Goal: Information Seeking & Learning: Learn about a topic

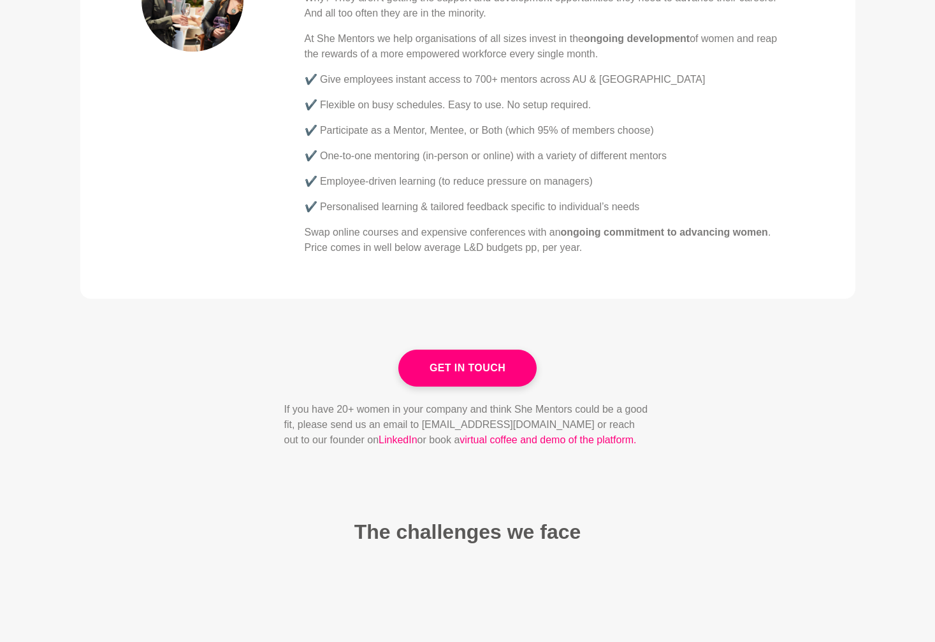
scroll to position [721, 0]
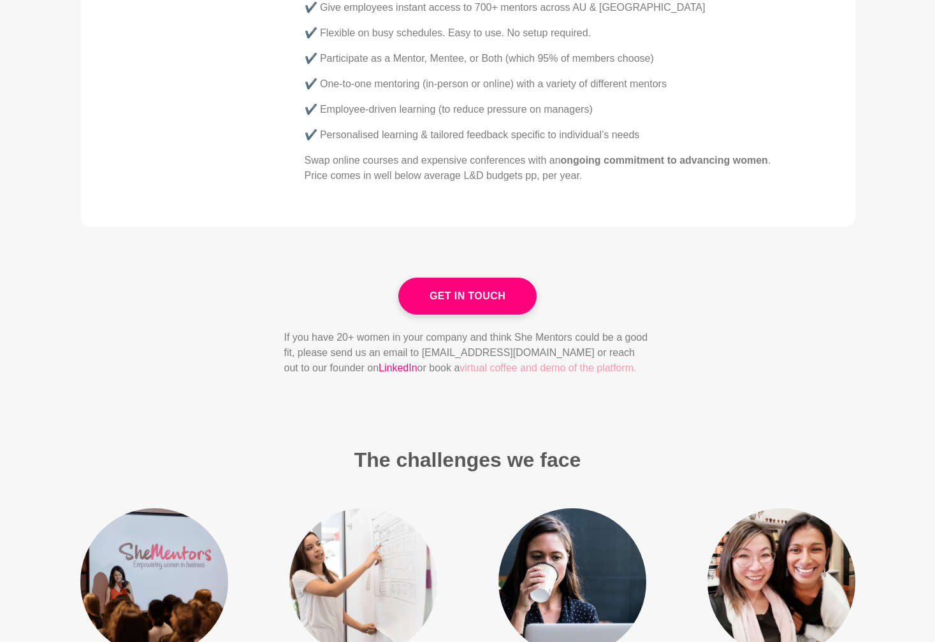
click at [544, 371] on link "virtual coffee and demo of the platform." at bounding box center [547, 367] width 176 height 11
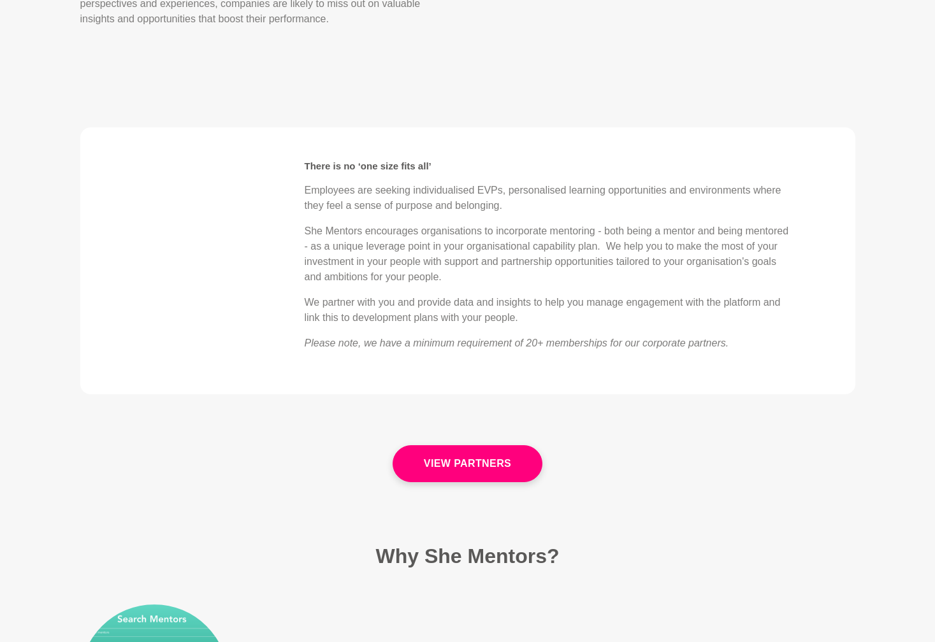
scroll to position [2775, 0]
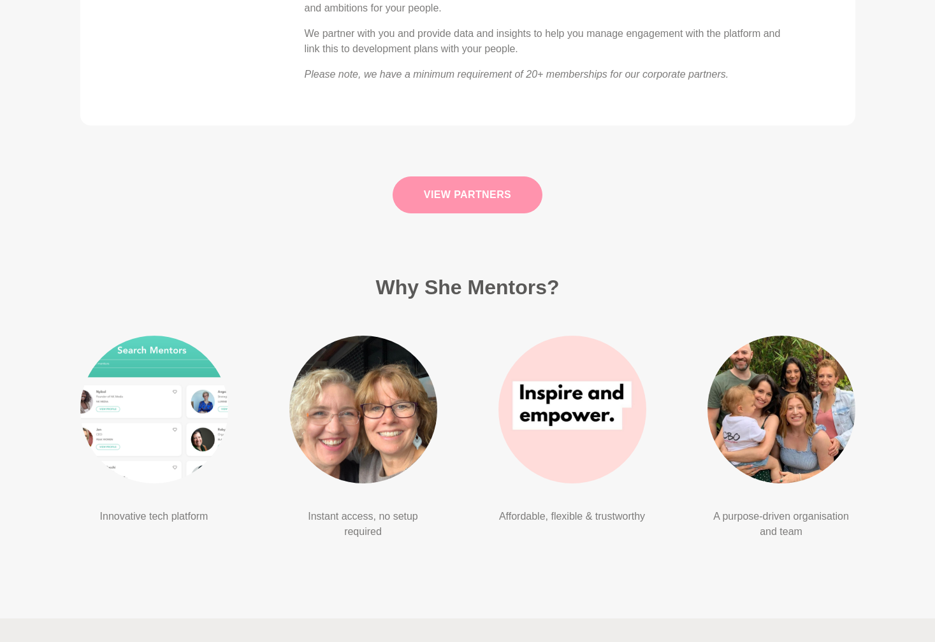
click at [499, 178] on link "View Partners" at bounding box center [467, 194] width 150 height 37
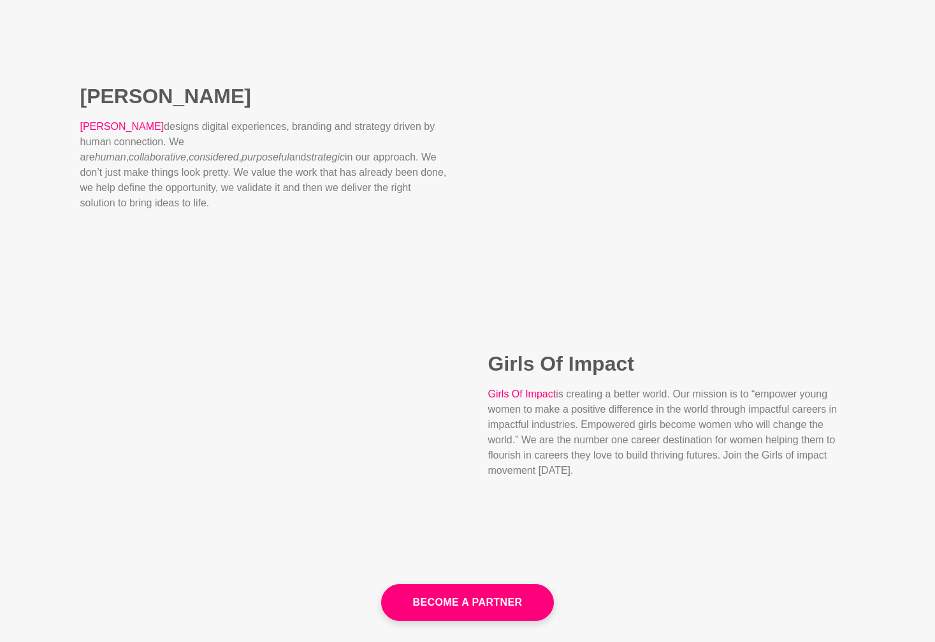
scroll to position [1971, 0]
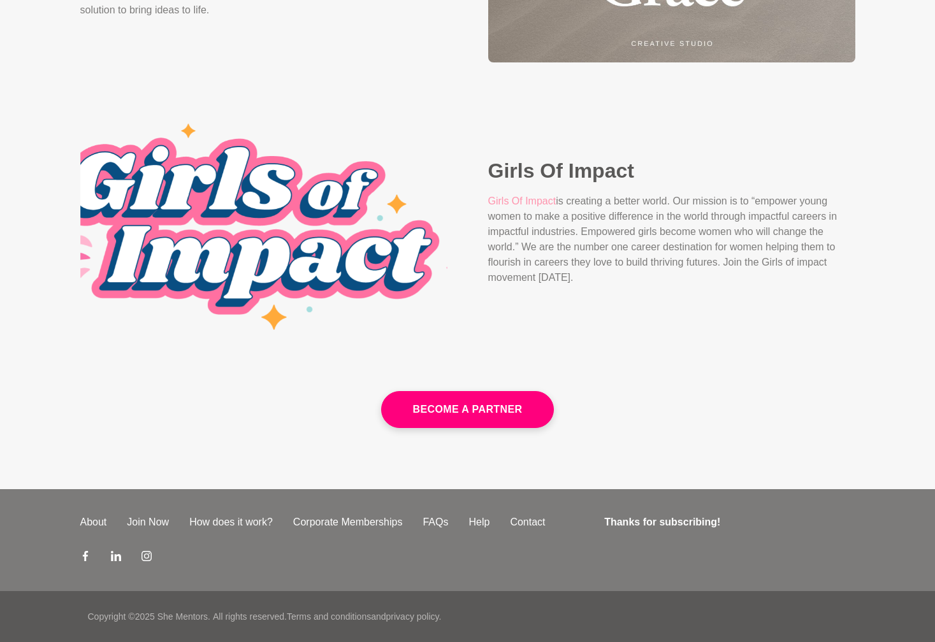
click at [503, 197] on link "Girls Of Impact" at bounding box center [522, 201] width 68 height 11
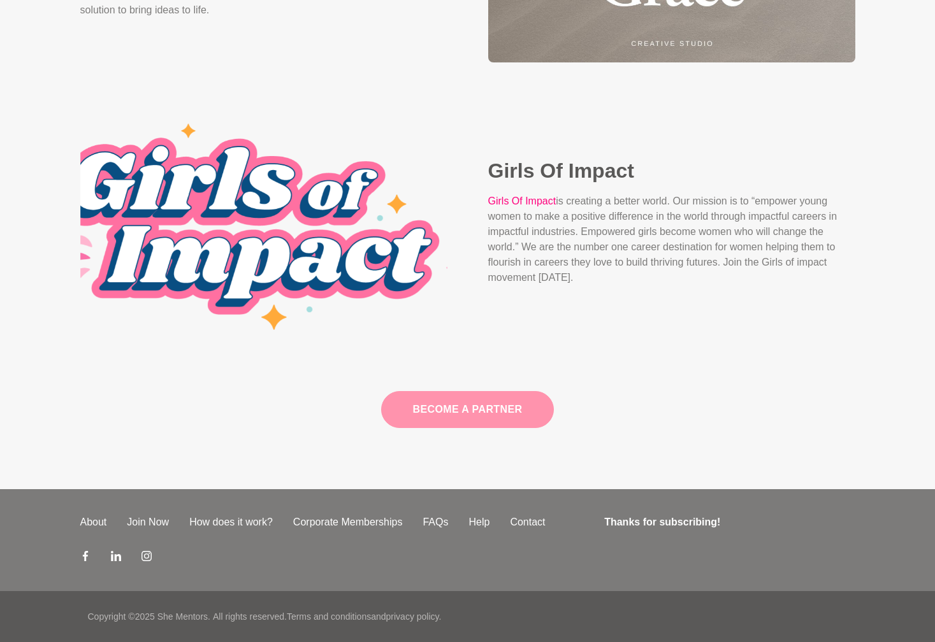
click at [459, 399] on link "Become A Partner" at bounding box center [467, 409] width 172 height 37
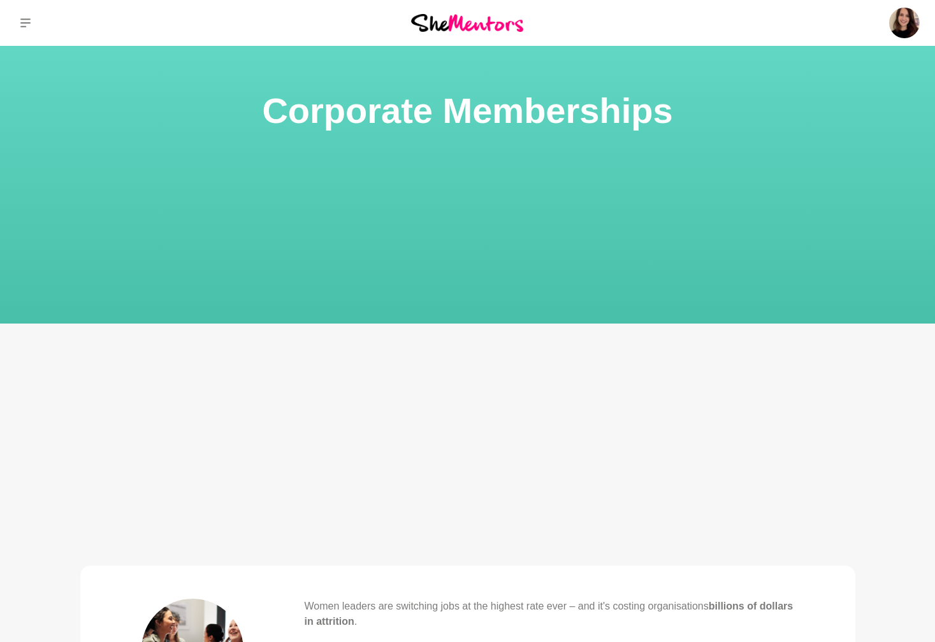
scroll to position [616, 0]
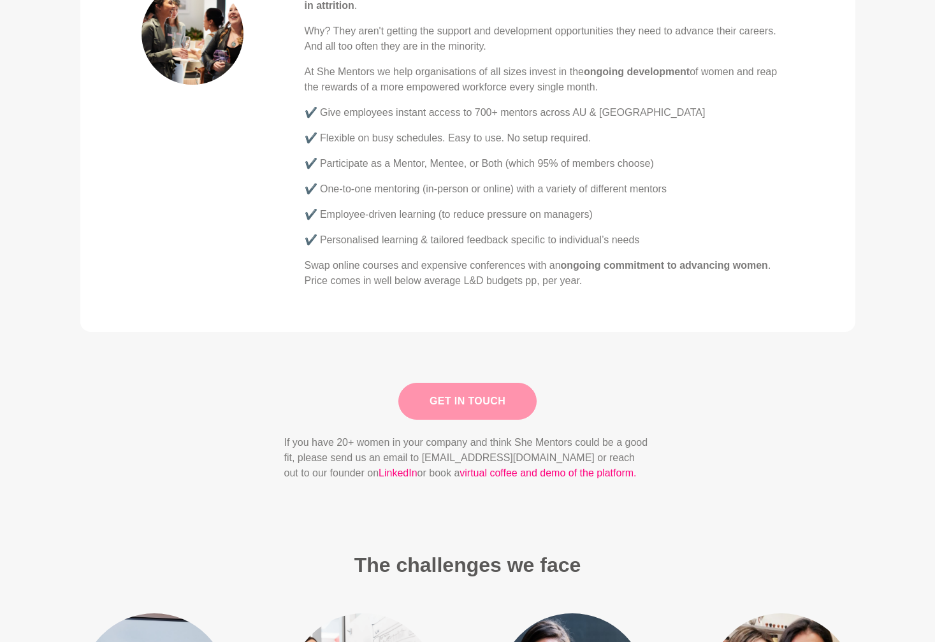
click at [463, 394] on link "Get in Touch" at bounding box center [467, 401] width 138 height 37
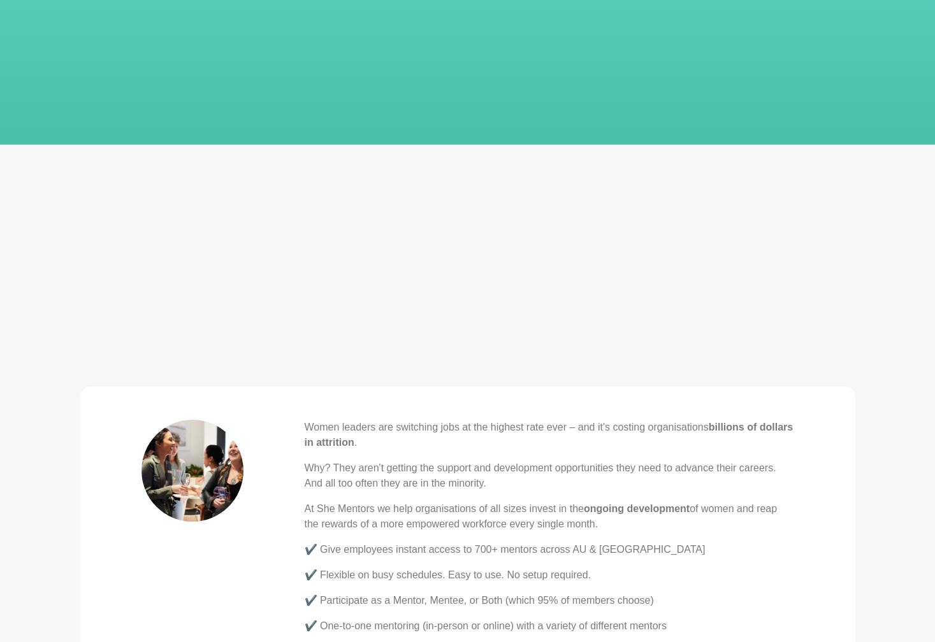
scroll to position [264, 0]
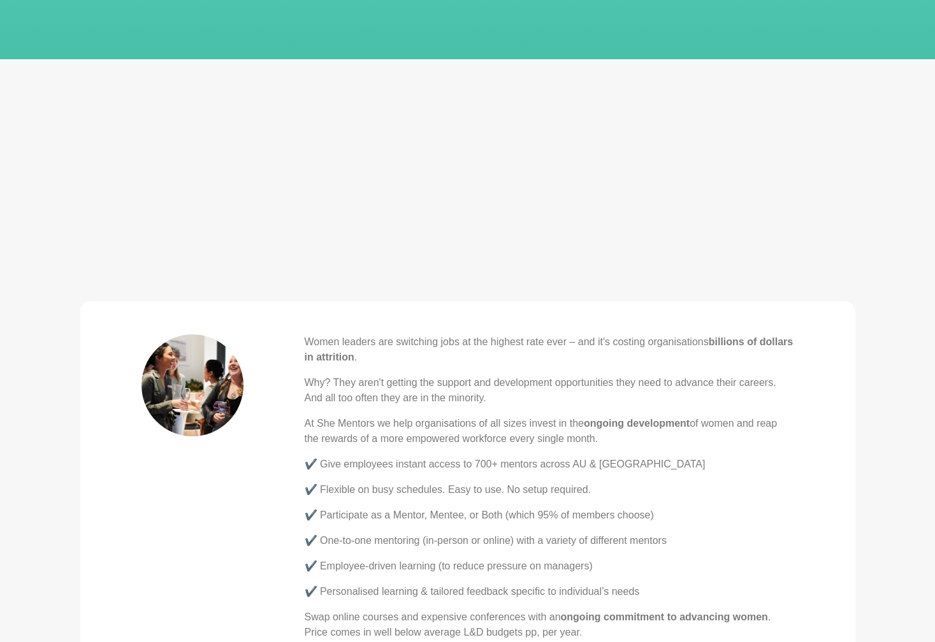
click at [660, 383] on p "Why? They aren't getting the support and development opportunities they need to…" at bounding box center [549, 390] width 489 height 31
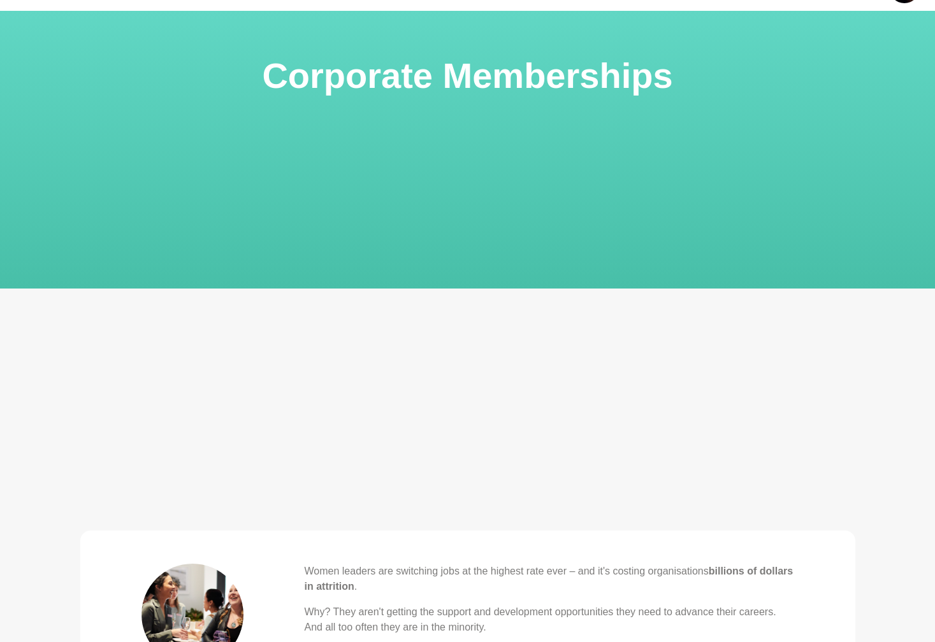
scroll to position [0, 0]
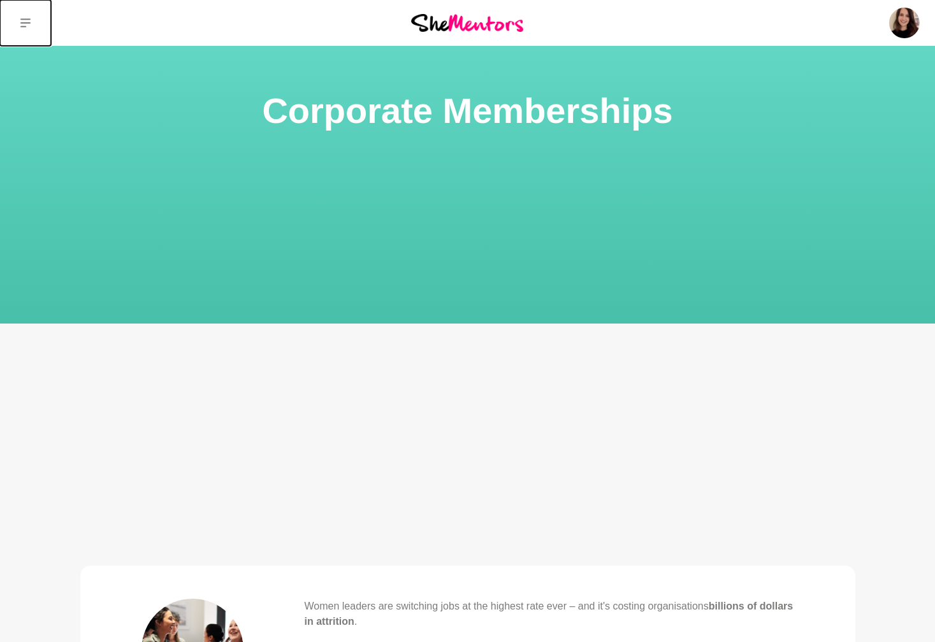
click at [28, 21] on icon at bounding box center [25, 23] width 10 height 10
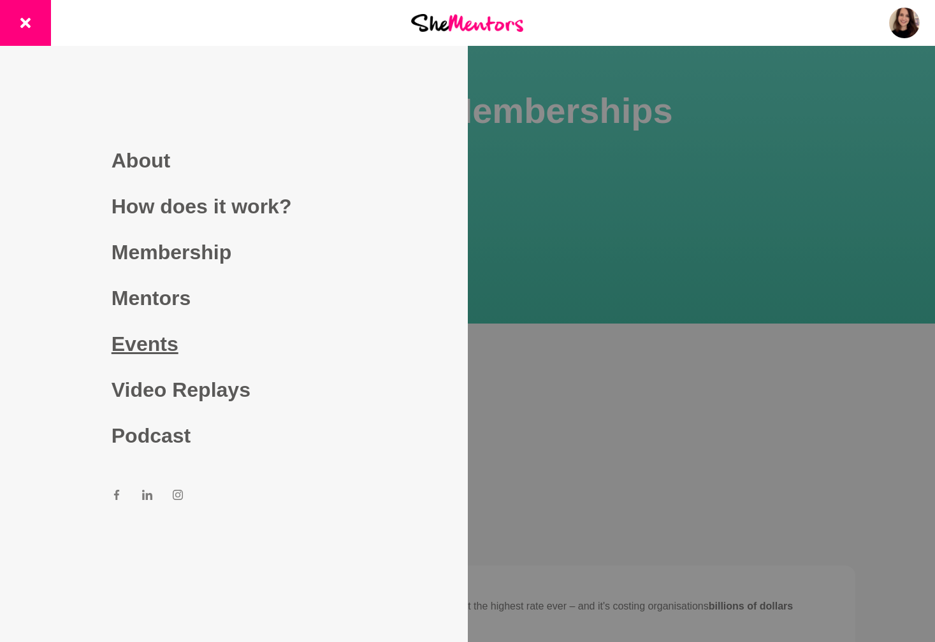
click at [156, 346] on link "Events" at bounding box center [233, 344] width 245 height 46
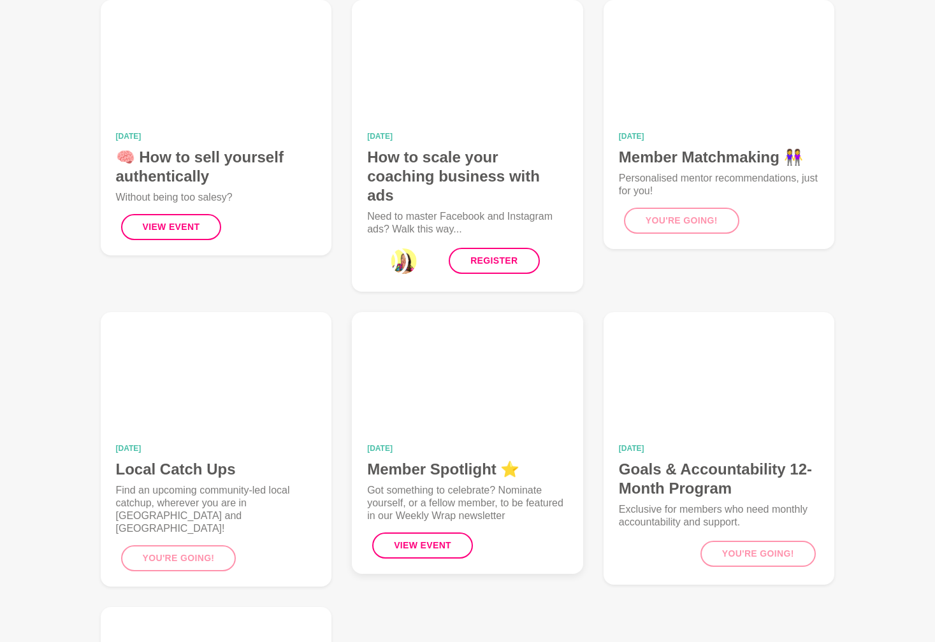
scroll to position [222, 0]
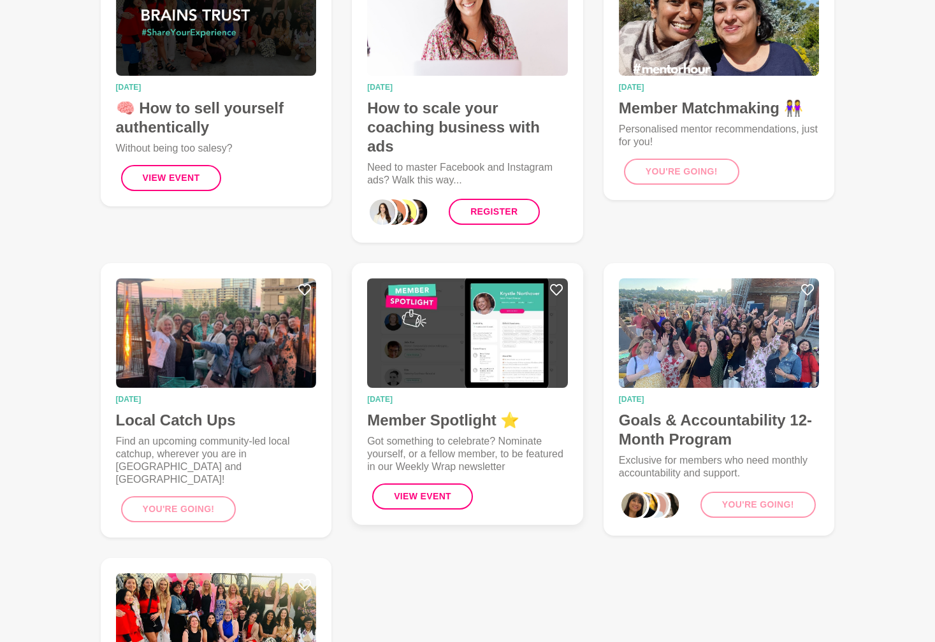
click at [526, 336] on img at bounding box center [467, 333] width 201 height 110
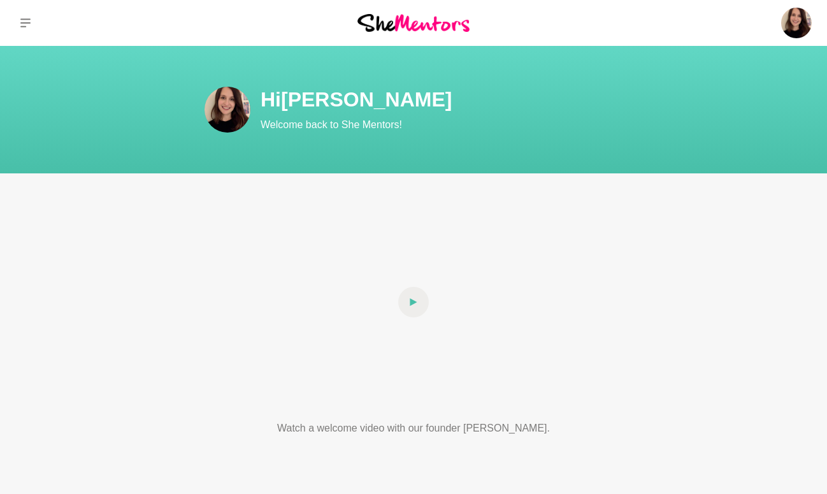
scroll to position [122, 0]
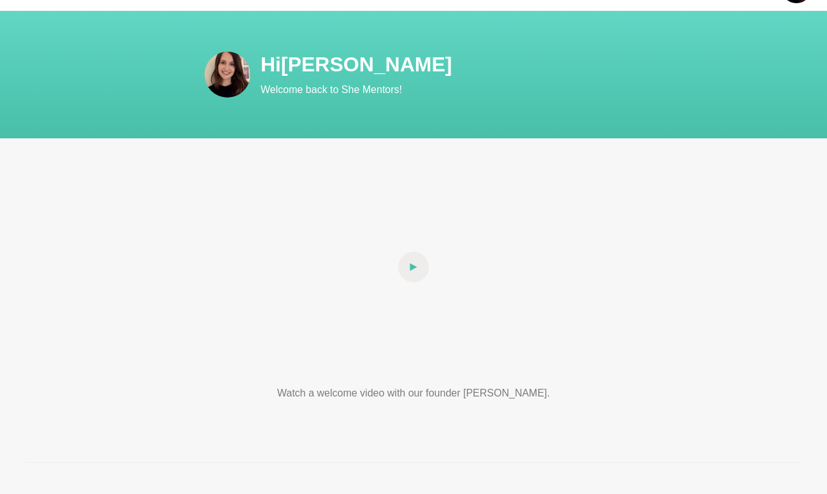
scroll to position [107, 0]
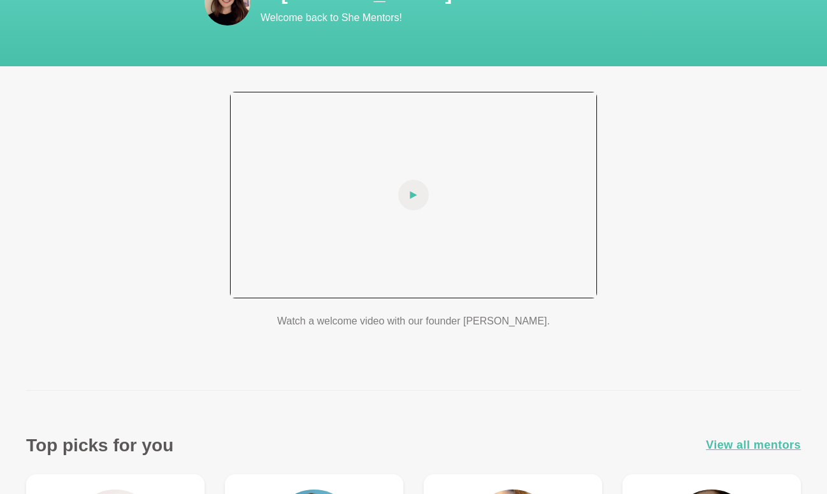
click at [412, 197] on icon at bounding box center [414, 195] width 8 height 31
click at [329, 250] on div at bounding box center [413, 195] width 367 height 206
